Goal: Information Seeking & Learning: Learn about a topic

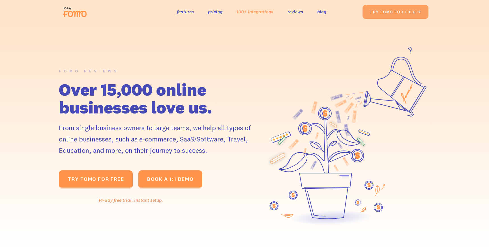
click at [253, 14] on link "100+ integrations" at bounding box center [255, 12] width 37 height 8
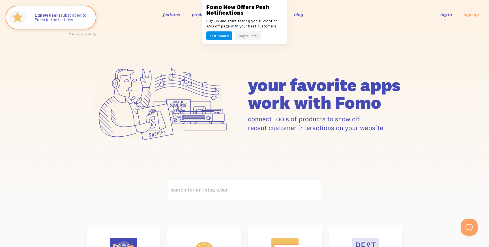
click at [247, 37] on button "Maybe Later" at bounding box center [248, 35] width 26 height 9
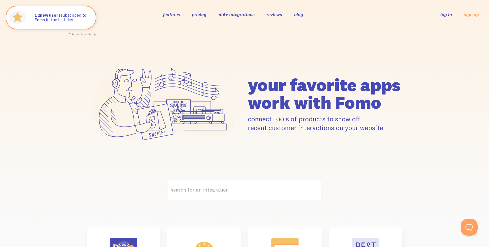
click at [203, 12] on link "pricing" at bounding box center [199, 15] width 14 height 6
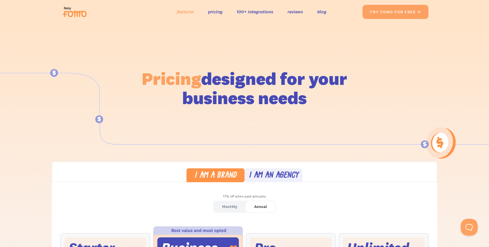
click at [189, 10] on link "features" at bounding box center [185, 12] width 17 height 8
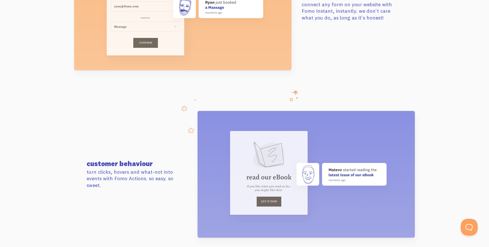
scroll to position [2077, 0]
